Goal: Task Accomplishment & Management: Manage account settings

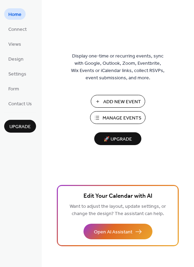
click at [123, 115] on span "Manage Events" at bounding box center [122, 118] width 39 height 7
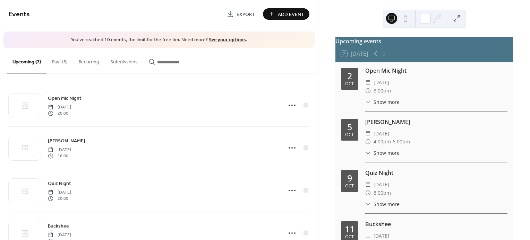
click at [65, 62] on button "Past (3)" at bounding box center [59, 60] width 27 height 25
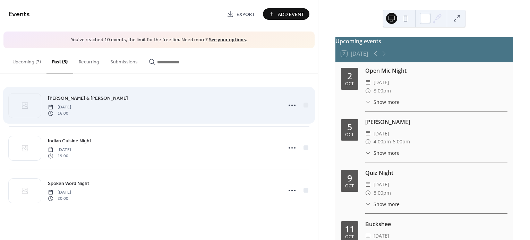
click at [306, 108] on div at bounding box center [297, 105] width 24 height 14
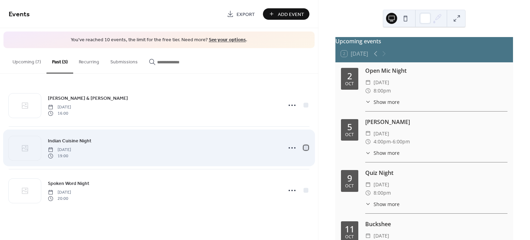
click at [306, 149] on div at bounding box center [305, 147] width 5 height 5
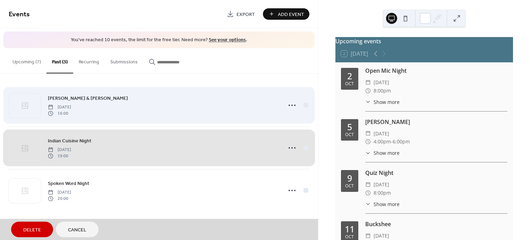
click at [305, 104] on div "[PERSON_NAME] & [PERSON_NAME] [DATE] 16:00" at bounding box center [159, 105] width 300 height 42
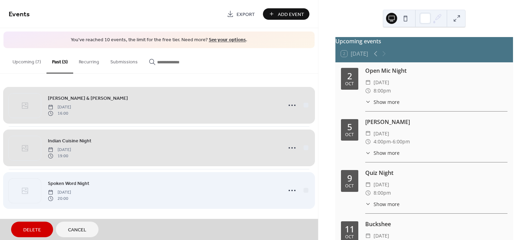
click at [305, 191] on div "Spoken Word Night [DATE] 20:00" at bounding box center [159, 190] width 300 height 43
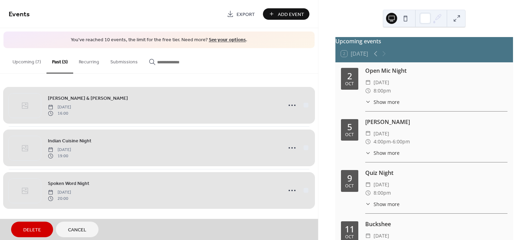
click at [38, 227] on span "Delete" at bounding box center [32, 230] width 18 height 7
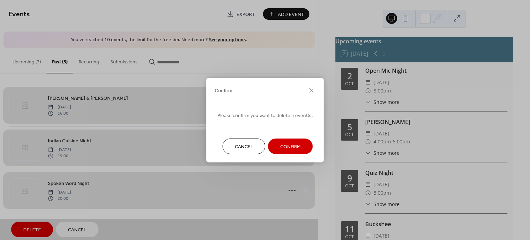
click at [302, 139] on button "Confirm" at bounding box center [290, 147] width 45 height 16
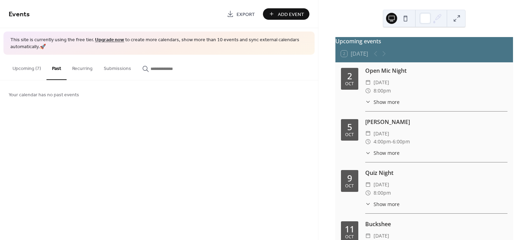
click at [23, 71] on button "Upcoming (7)" at bounding box center [27, 67] width 40 height 25
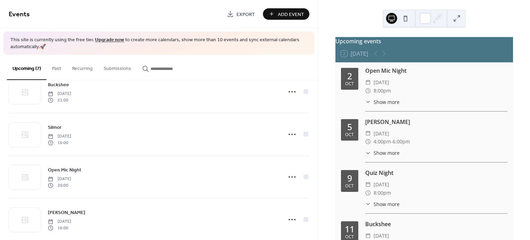
scroll to position [158, 0]
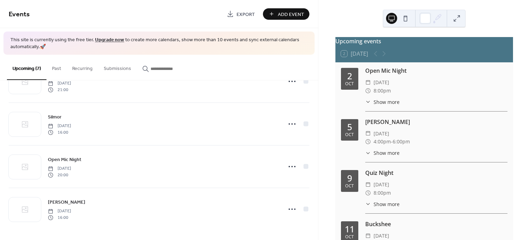
click at [283, 12] on span "Add Event" at bounding box center [291, 14] width 26 height 7
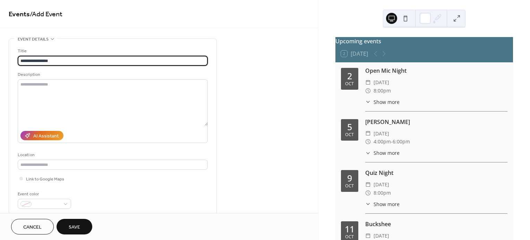
type input "**********"
